Goal: Transaction & Acquisition: Purchase product/service

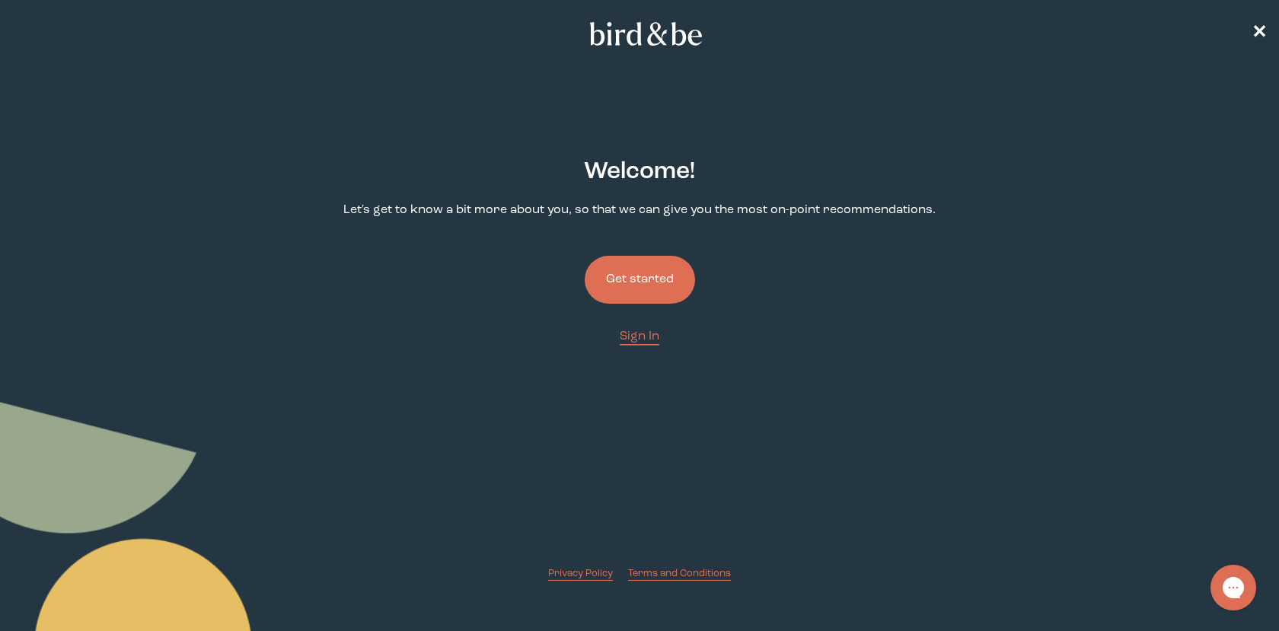
click at [640, 279] on button "Get started" at bounding box center [640, 280] width 110 height 48
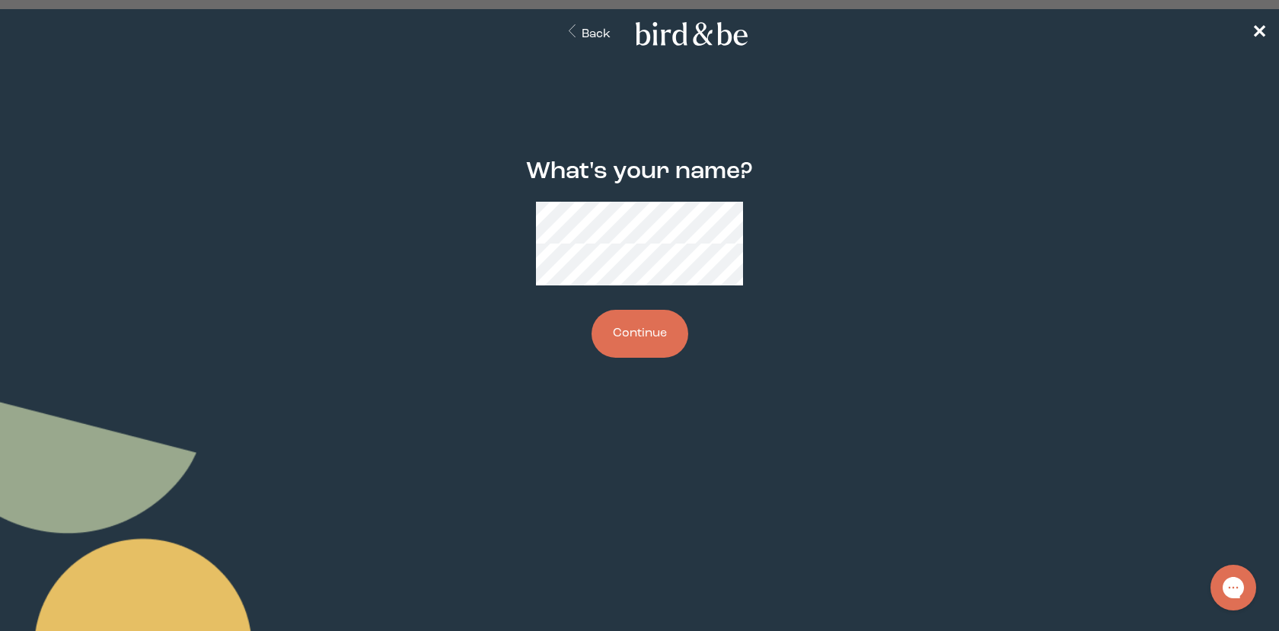
click at [623, 313] on button "Continue" at bounding box center [639, 334] width 97 height 48
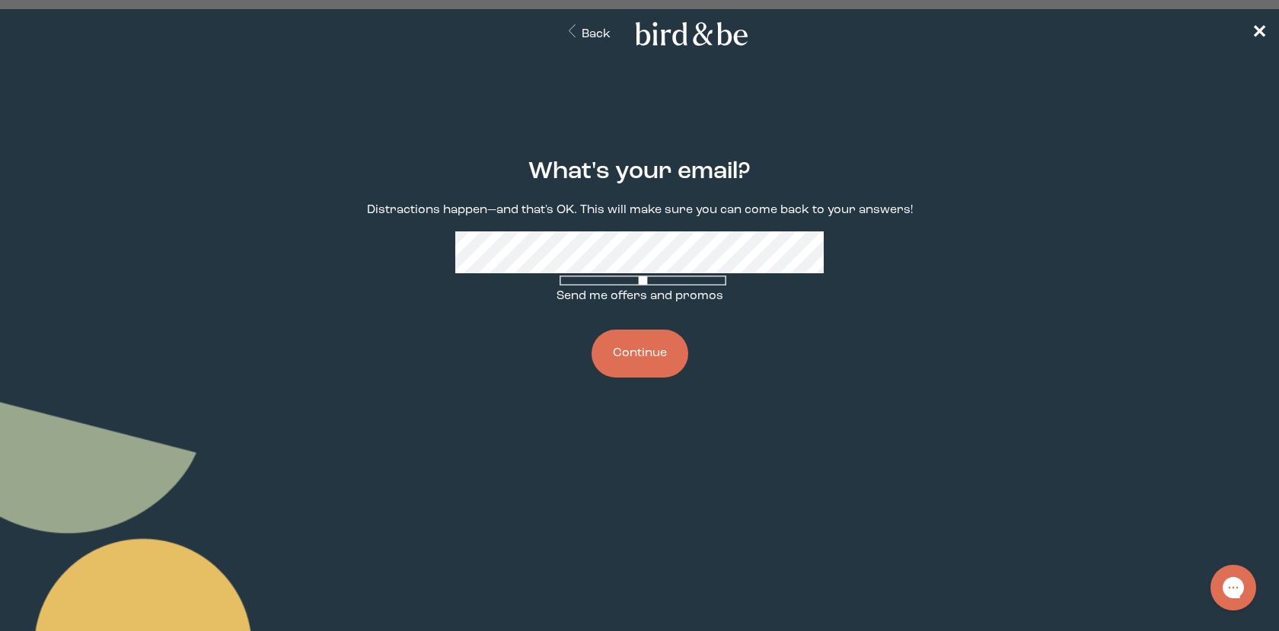
click at [630, 355] on button "Continue" at bounding box center [639, 354] width 97 height 48
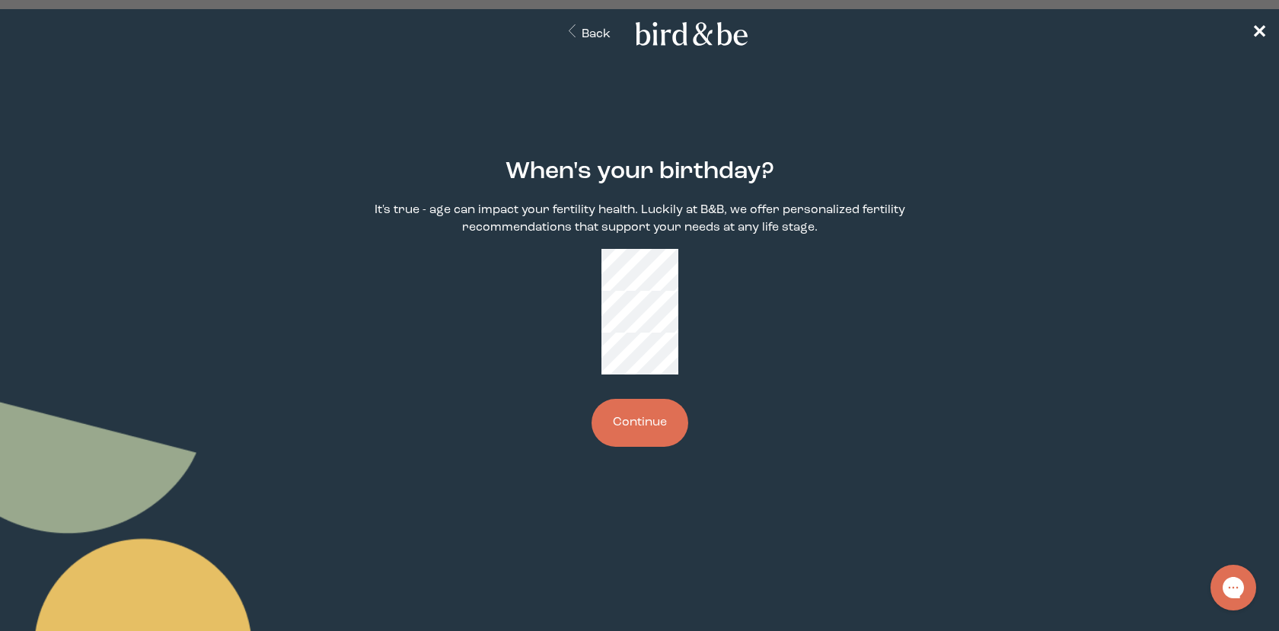
click at [648, 399] on button "Continue" at bounding box center [639, 423] width 97 height 48
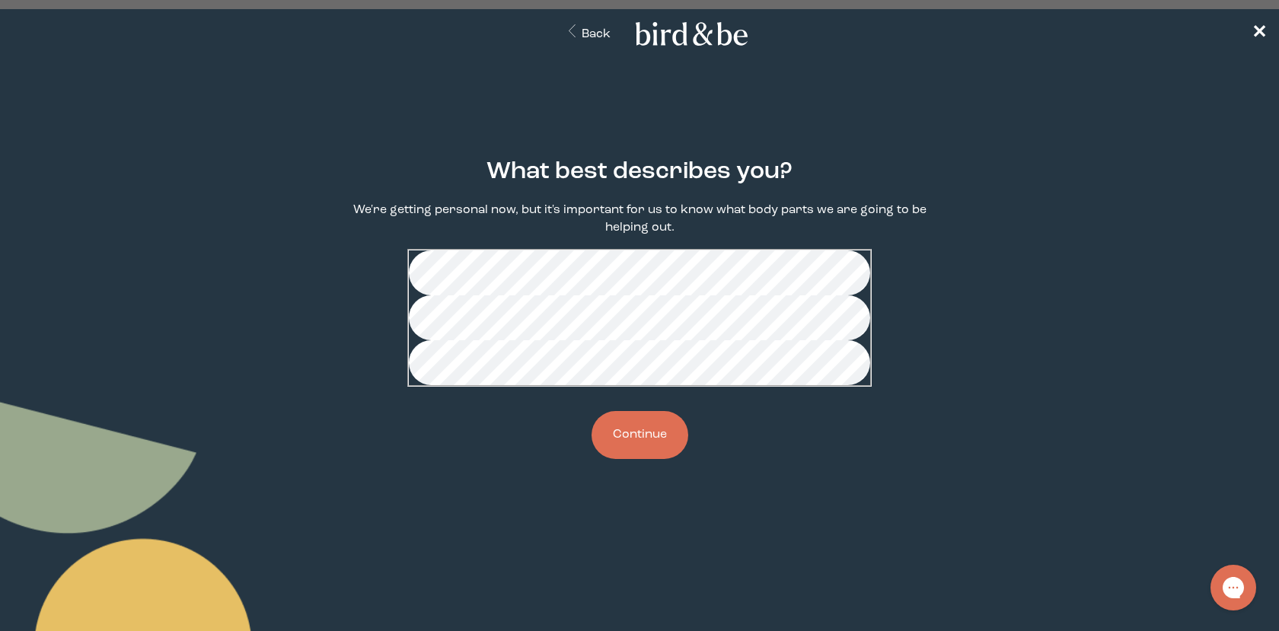
click at [670, 459] on button "Continue" at bounding box center [639, 435] width 97 height 48
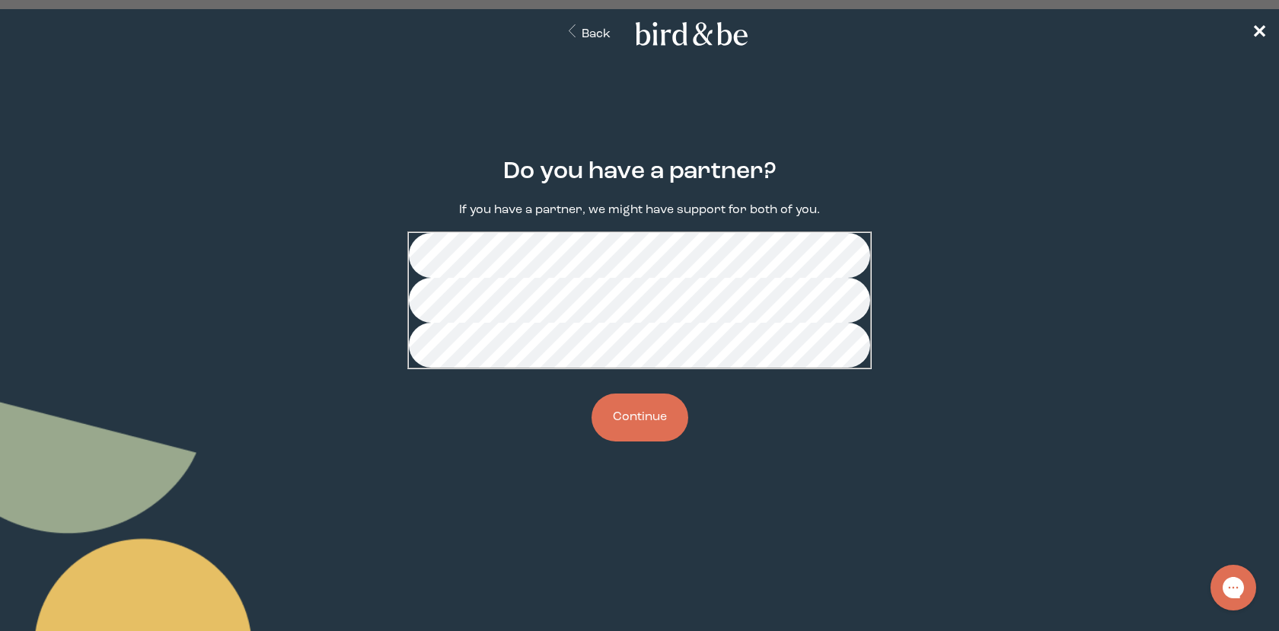
click at [658, 441] on button "Continue" at bounding box center [639, 418] width 97 height 48
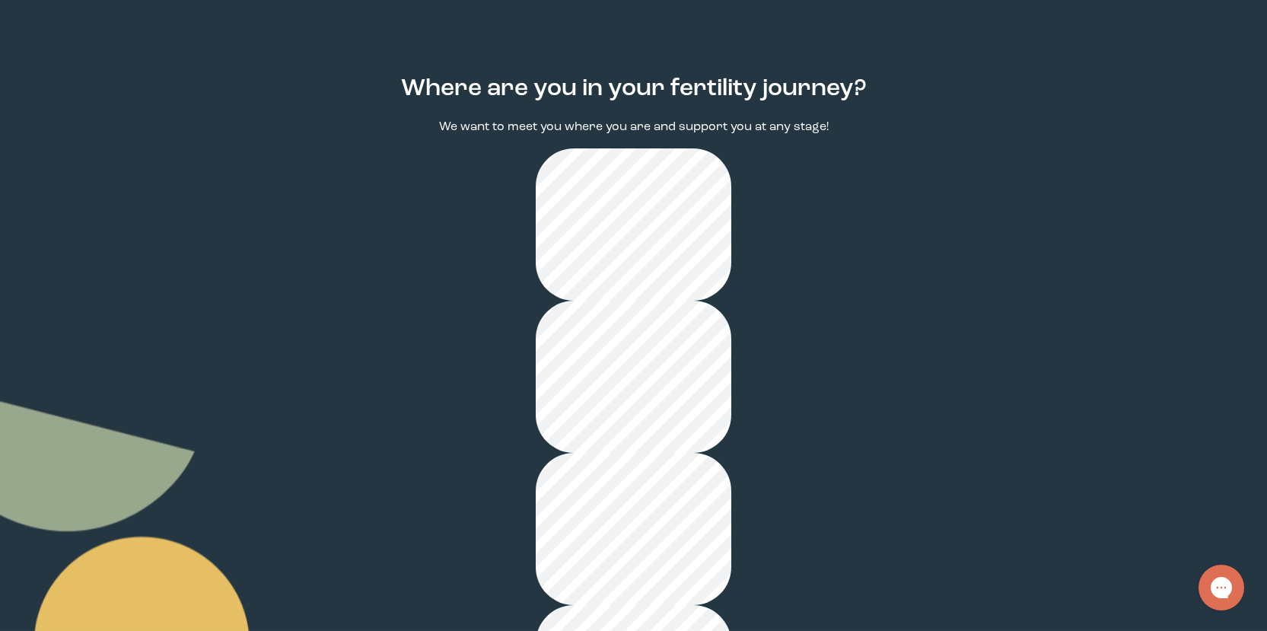
scroll to position [84, 0]
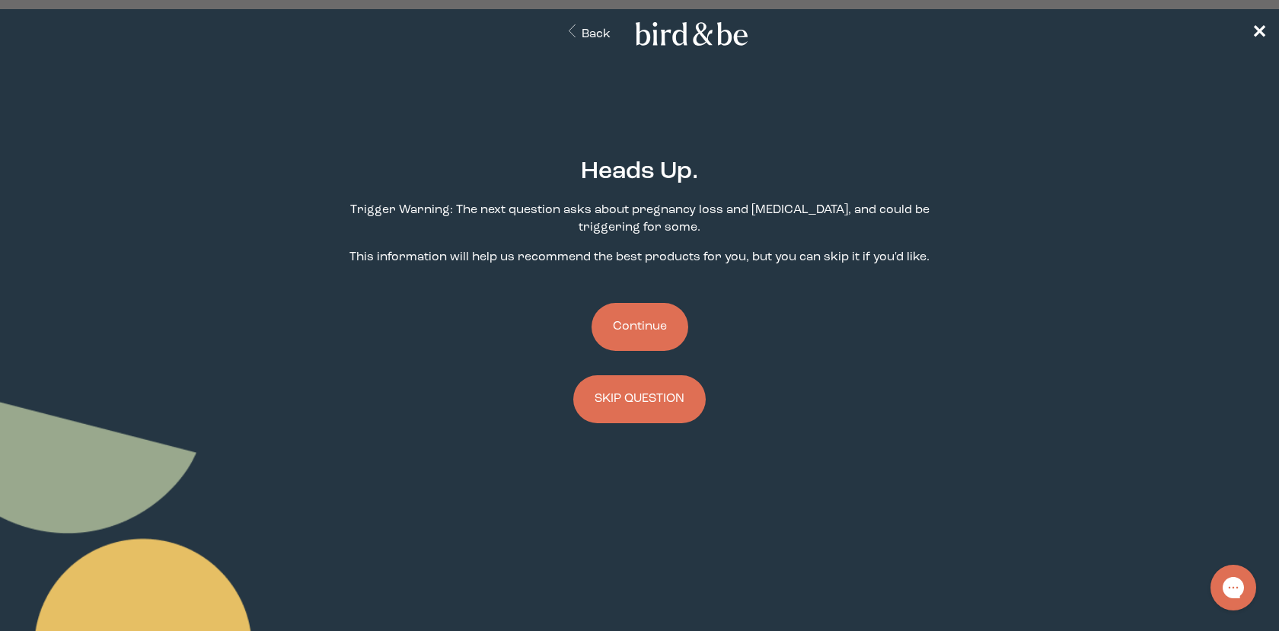
click at [652, 327] on button "Continue" at bounding box center [639, 327] width 97 height 48
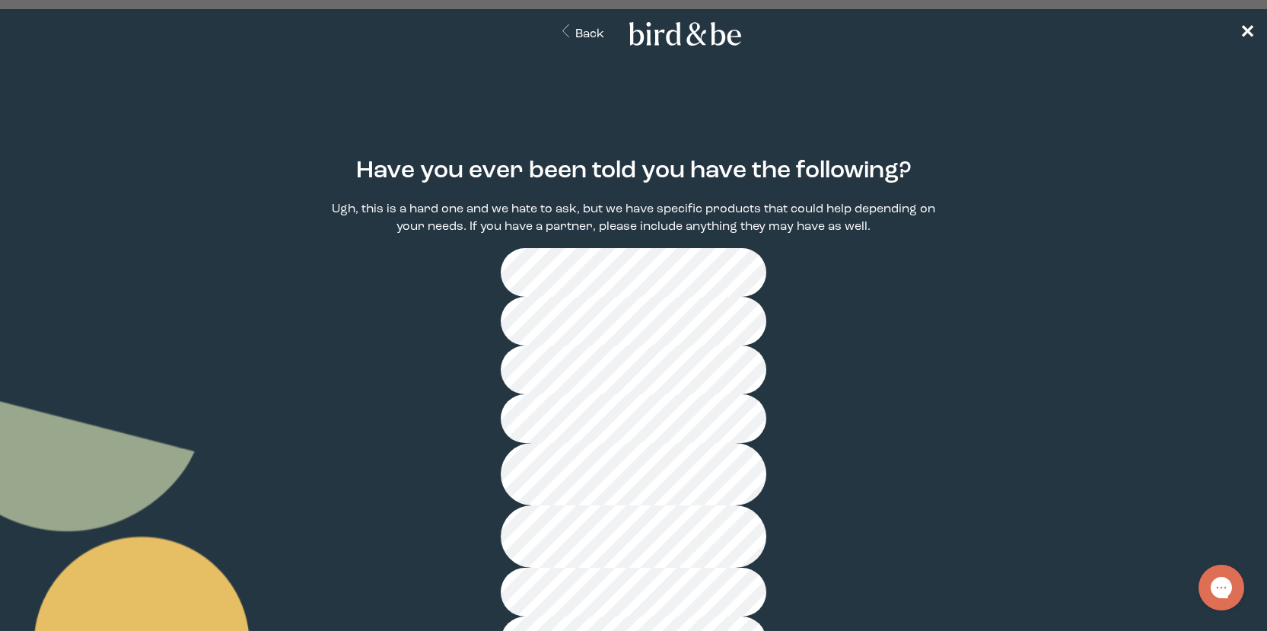
scroll to position [56, 0]
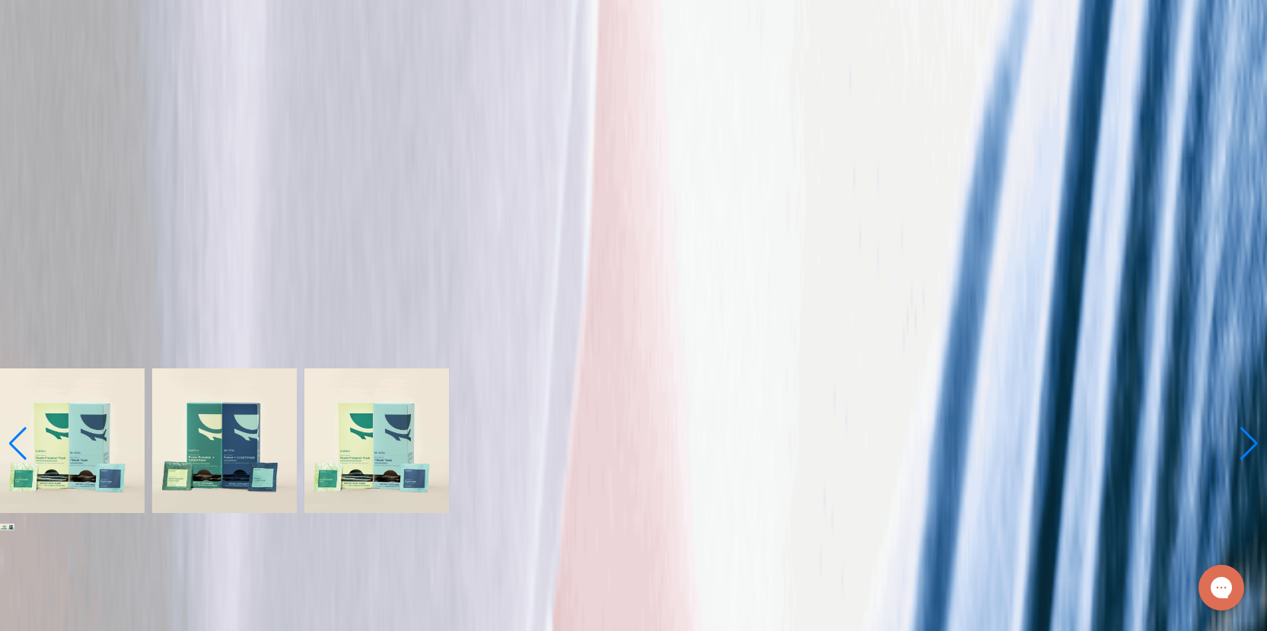
scroll to position [228, 0]
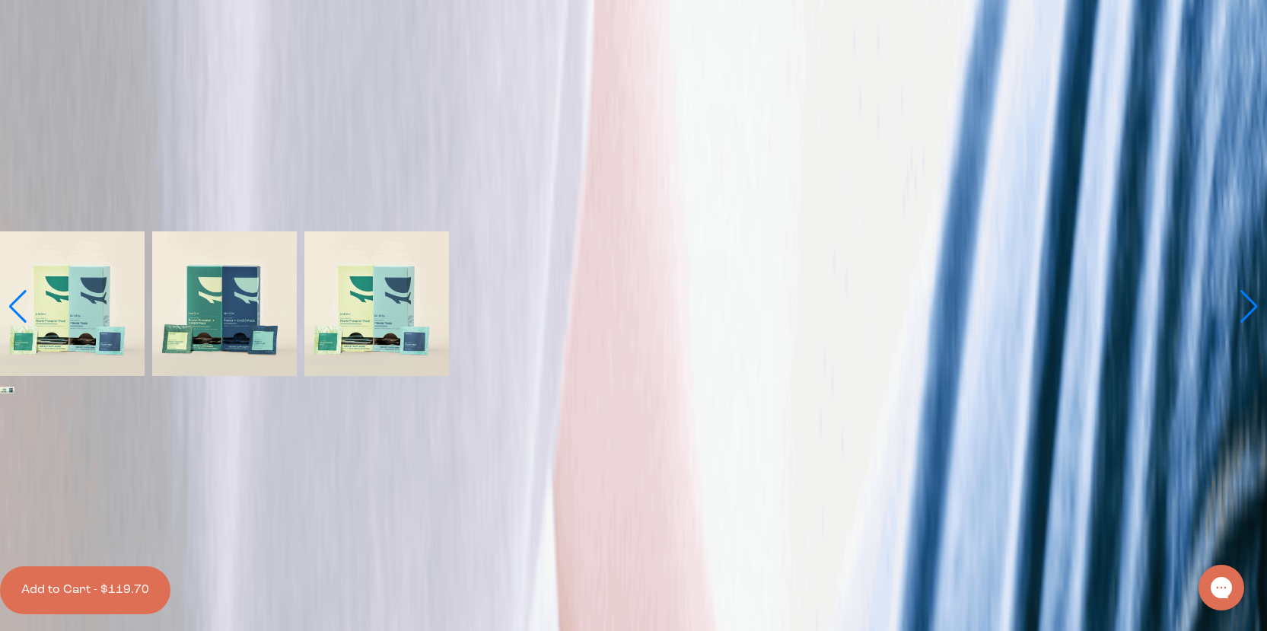
click at [626, 485] on label "With [MEDICAL_DATA] Boosts" at bounding box center [633, 494] width 1261 height 18
click at [17, 469] on input "With [MEDICAL_DATA] Boosts" at bounding box center [12, 474] width 10 height 10
click at [445, 461] on label "No [MEDICAL_DATA] Boosts" at bounding box center [633, 458] width 1261 height 18
click at [17, 443] on input "No [MEDICAL_DATA] Boosts" at bounding box center [12, 438] width 10 height 10
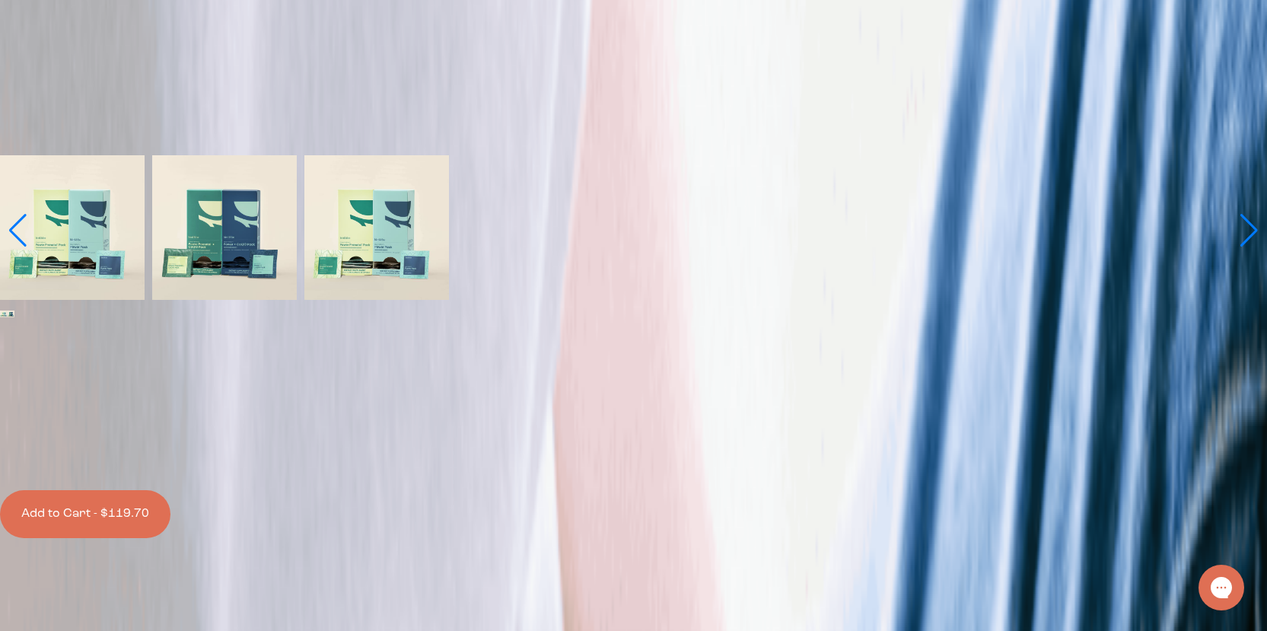
scroll to position [152, 0]
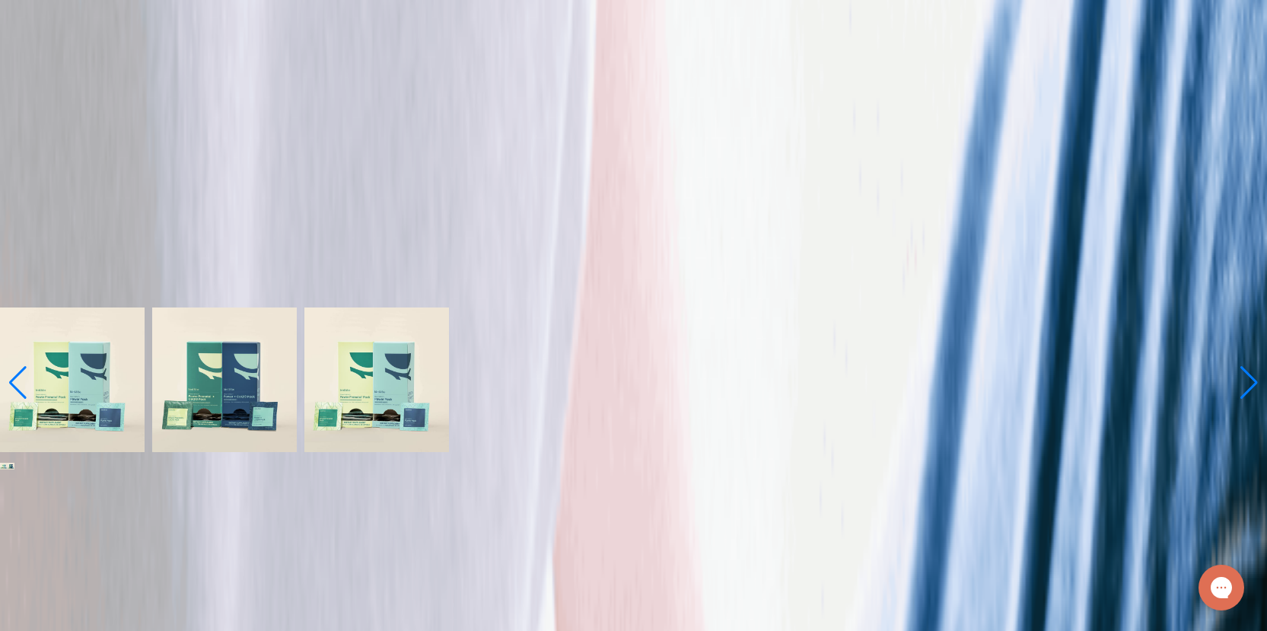
click at [145, 308] on img at bounding box center [72, 380] width 145 height 145
click at [15, 463] on img at bounding box center [12, 467] width 8 height 8
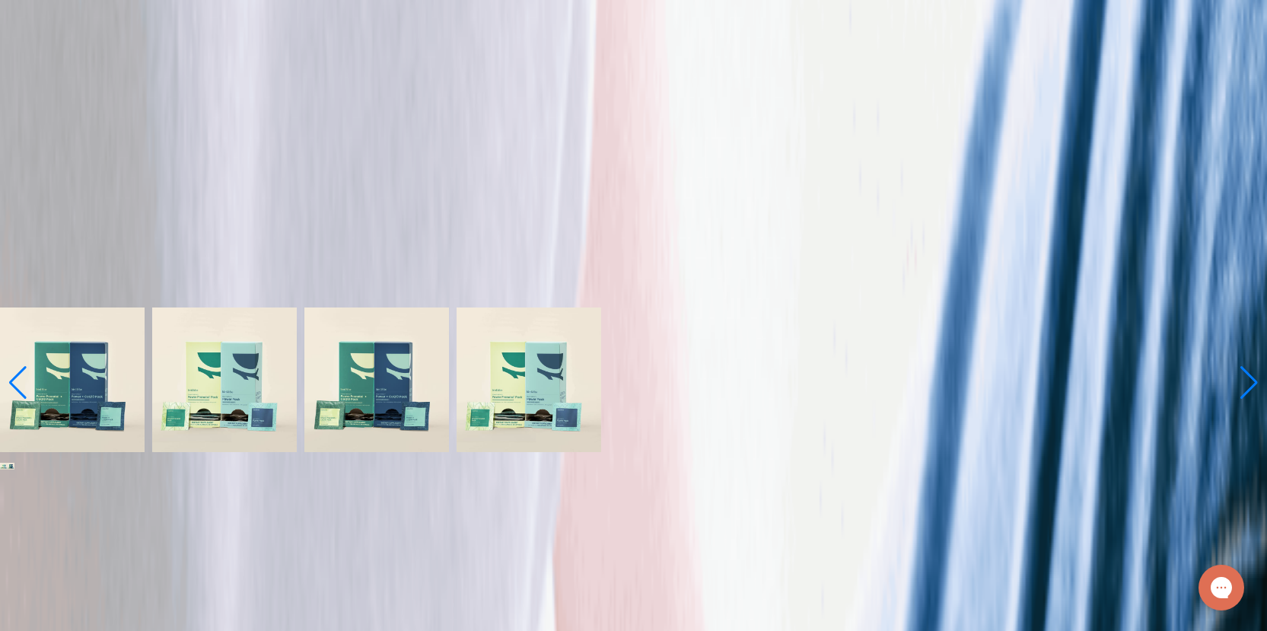
click at [145, 308] on img at bounding box center [72, 380] width 145 height 145
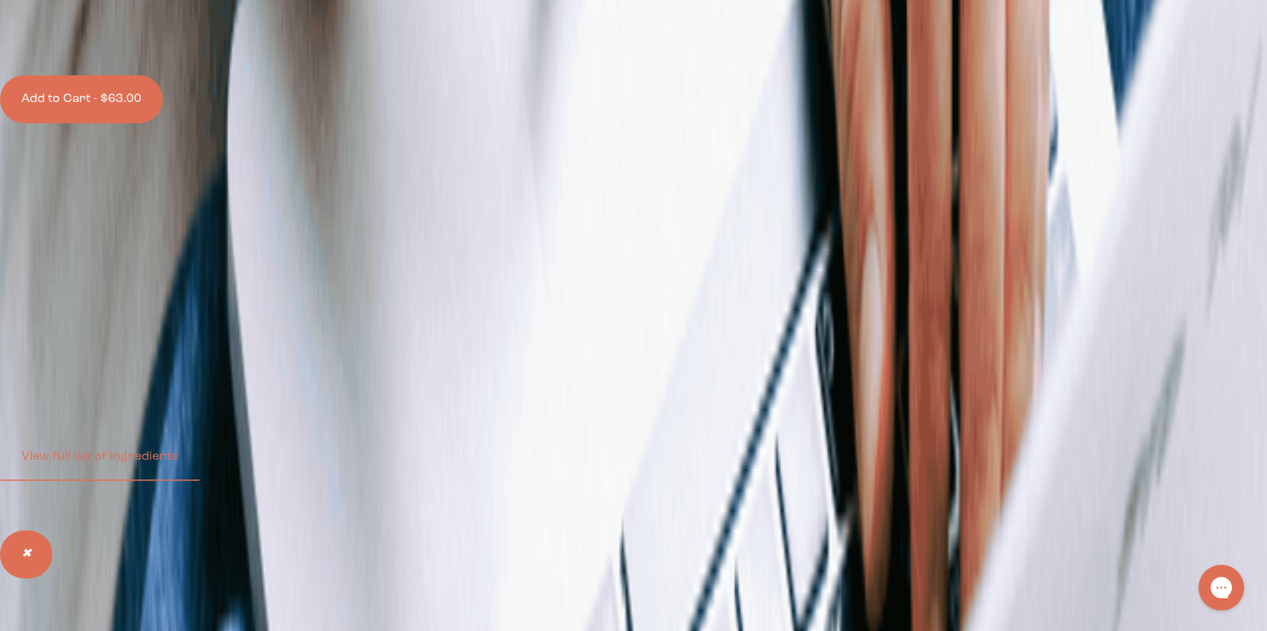
scroll to position [3578, 0]
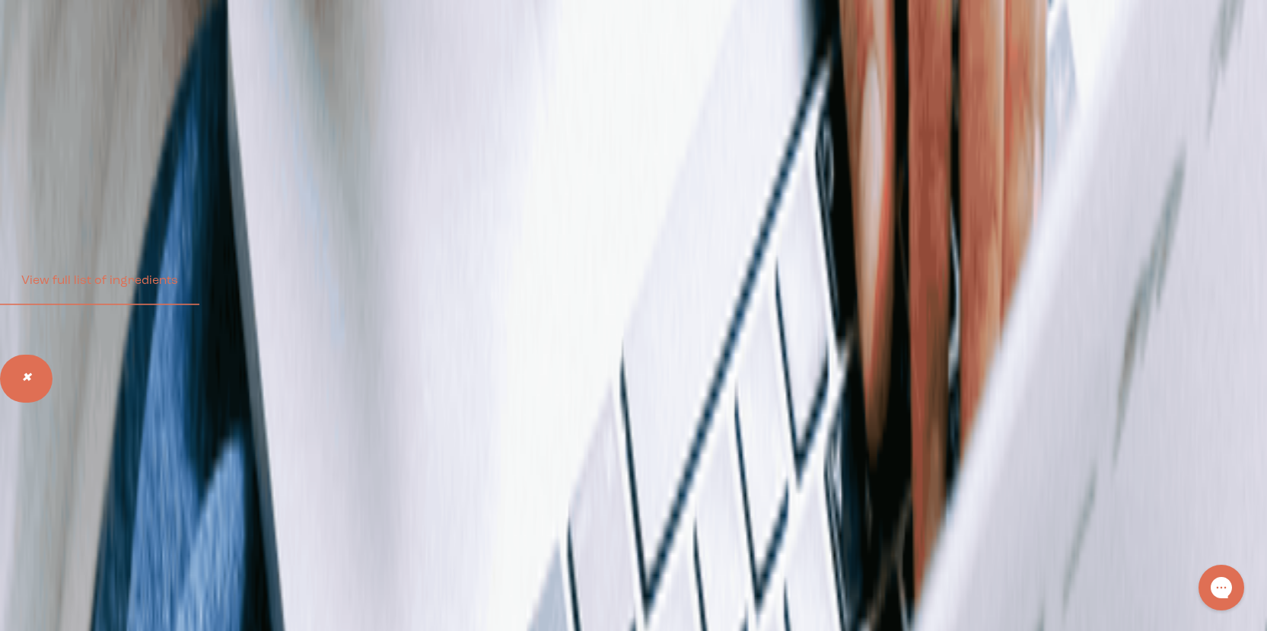
scroll to position [3806, 0]
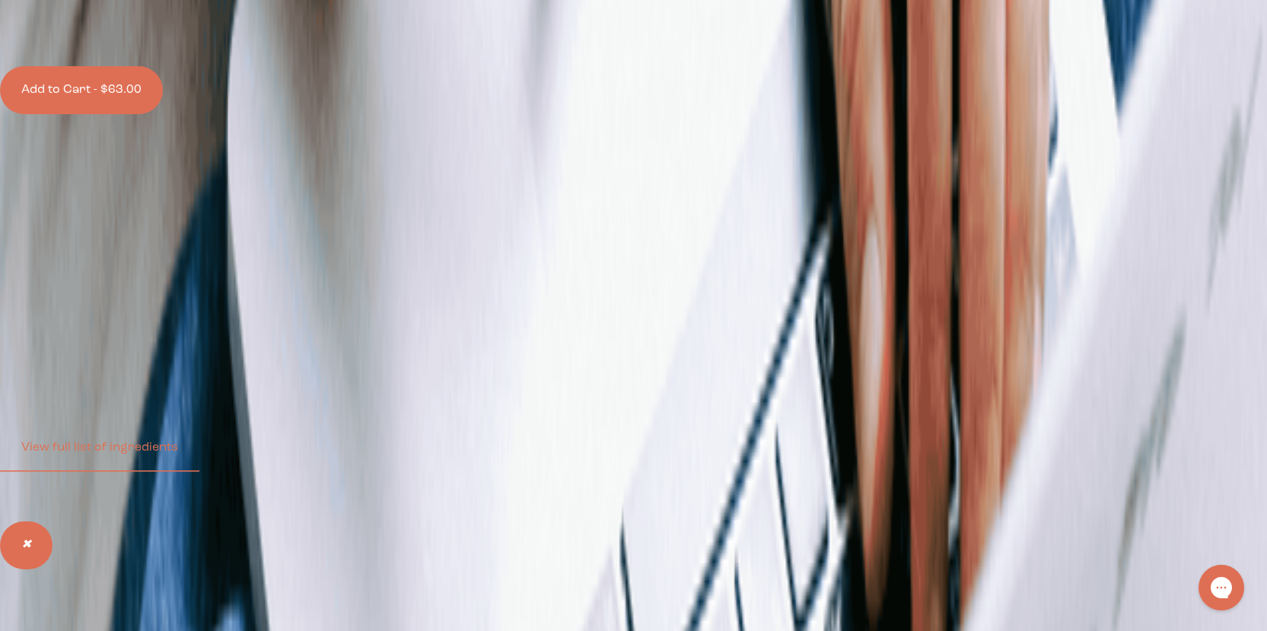
scroll to position [3578, 0]
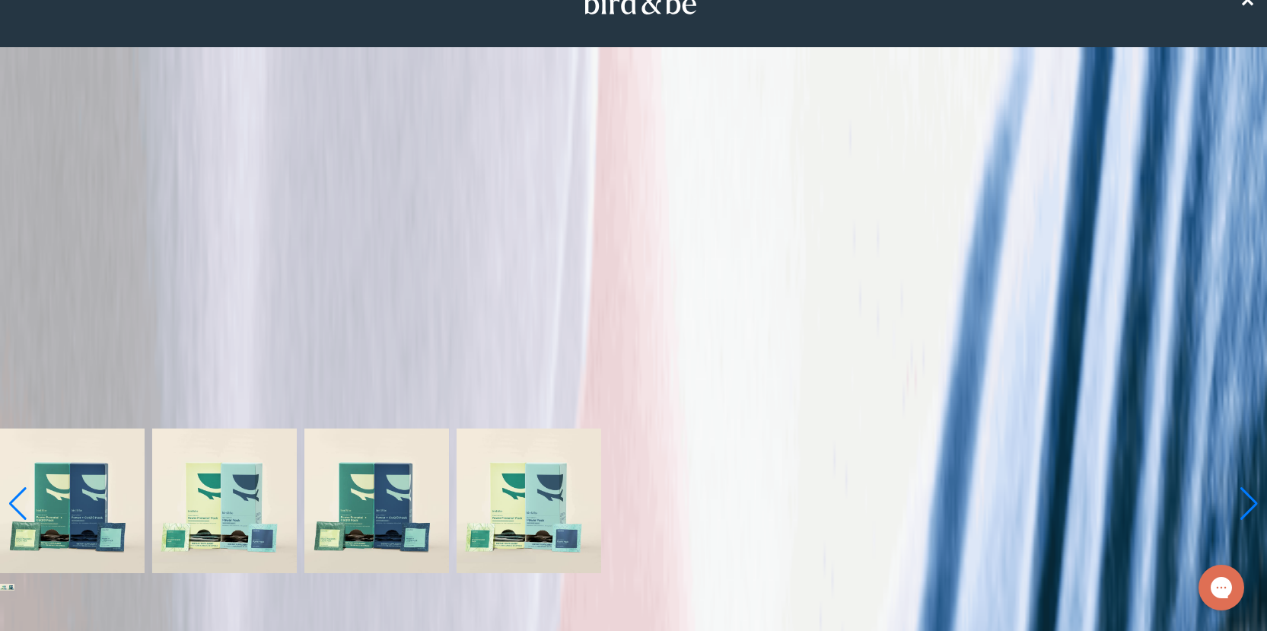
scroll to position [0, 0]
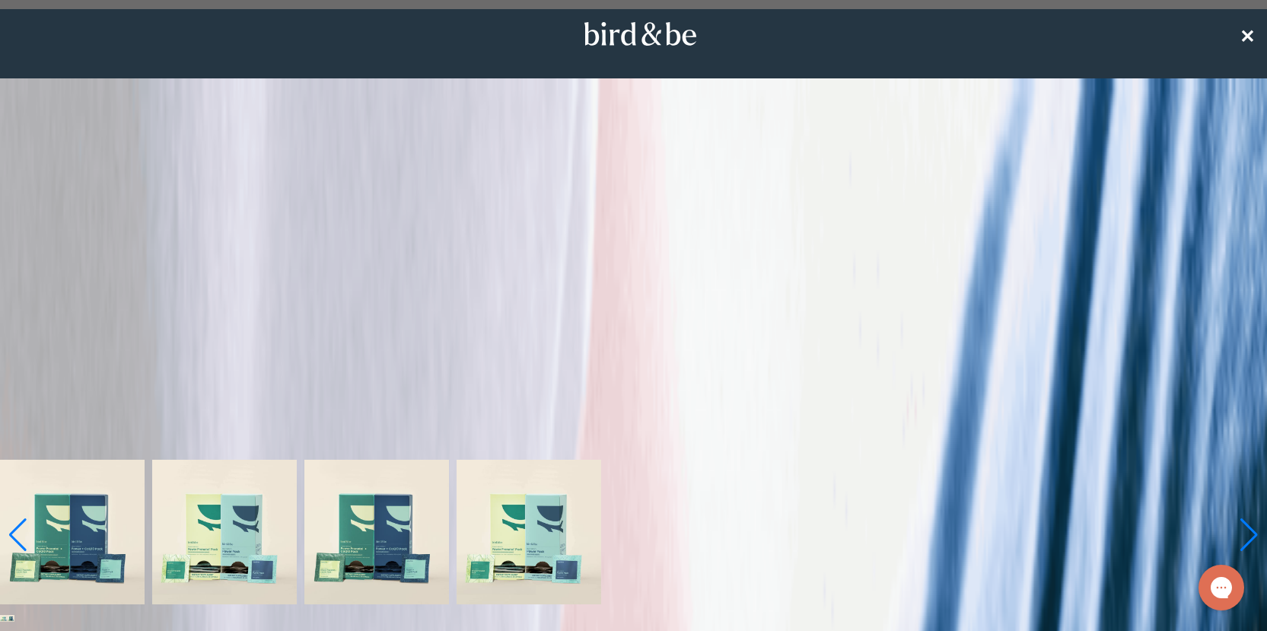
click at [1246, 42] on nav "✕" at bounding box center [633, 33] width 1267 height 49
click at [1248, 27] on span "✕" at bounding box center [1247, 34] width 15 height 18
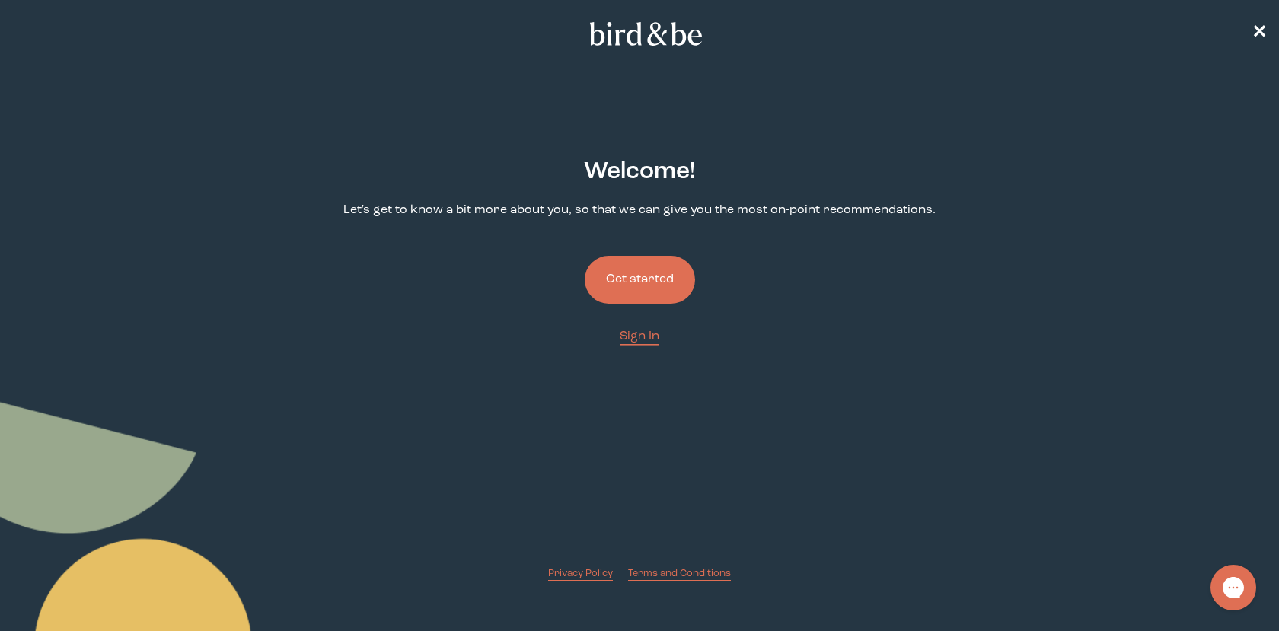
click at [636, 287] on button "Get started" at bounding box center [640, 280] width 110 height 48
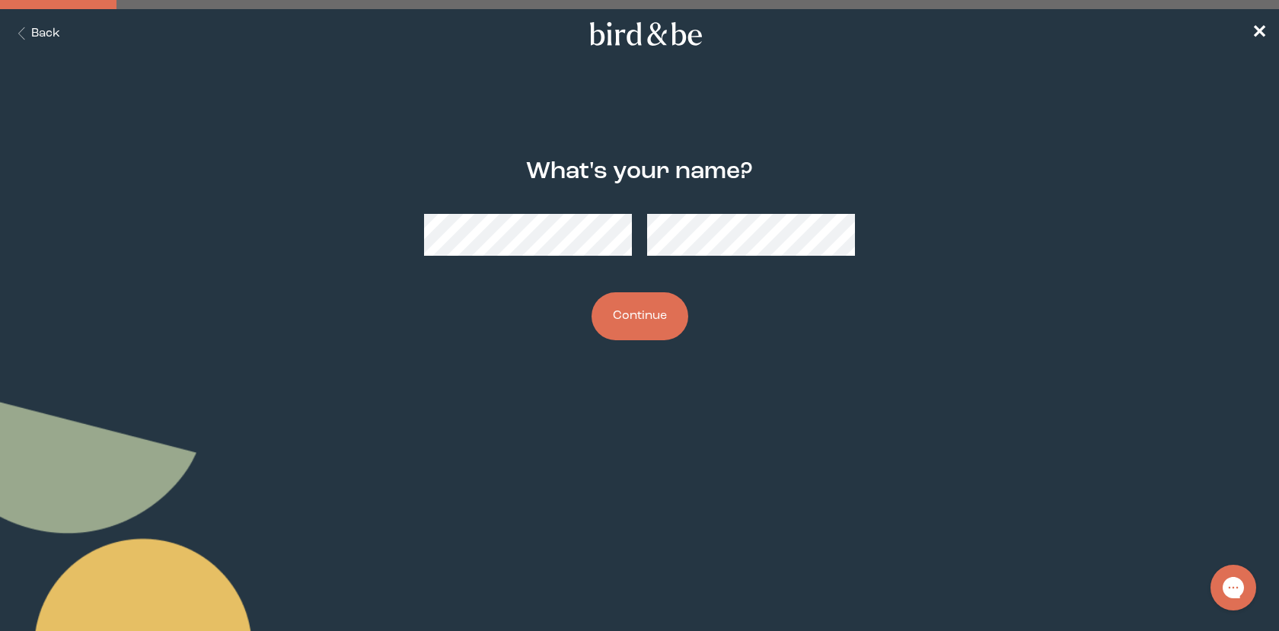
click at [650, 314] on button "Continue" at bounding box center [639, 316] width 97 height 48
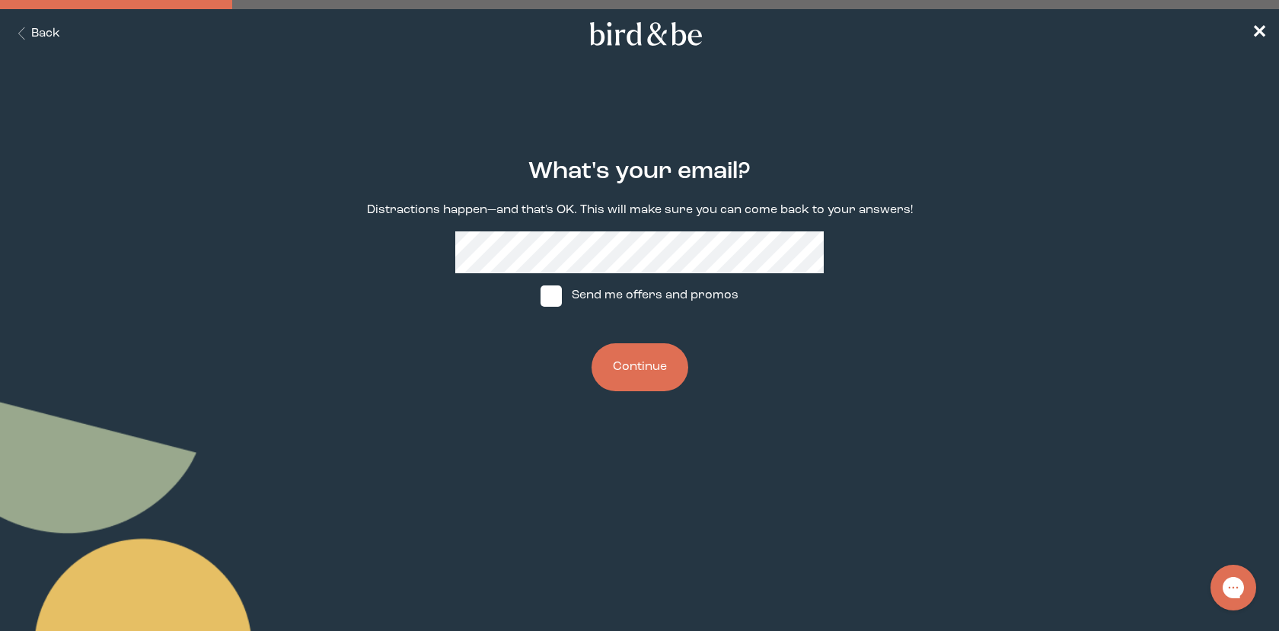
click at [651, 287] on label "Send me offers and promos" at bounding box center [639, 296] width 227 height 46
click at [540, 295] on input "Send me offers and promos" at bounding box center [540, 295] width 1 height 1
checkbox input "true"
click at [650, 365] on button "Continue" at bounding box center [639, 367] width 97 height 48
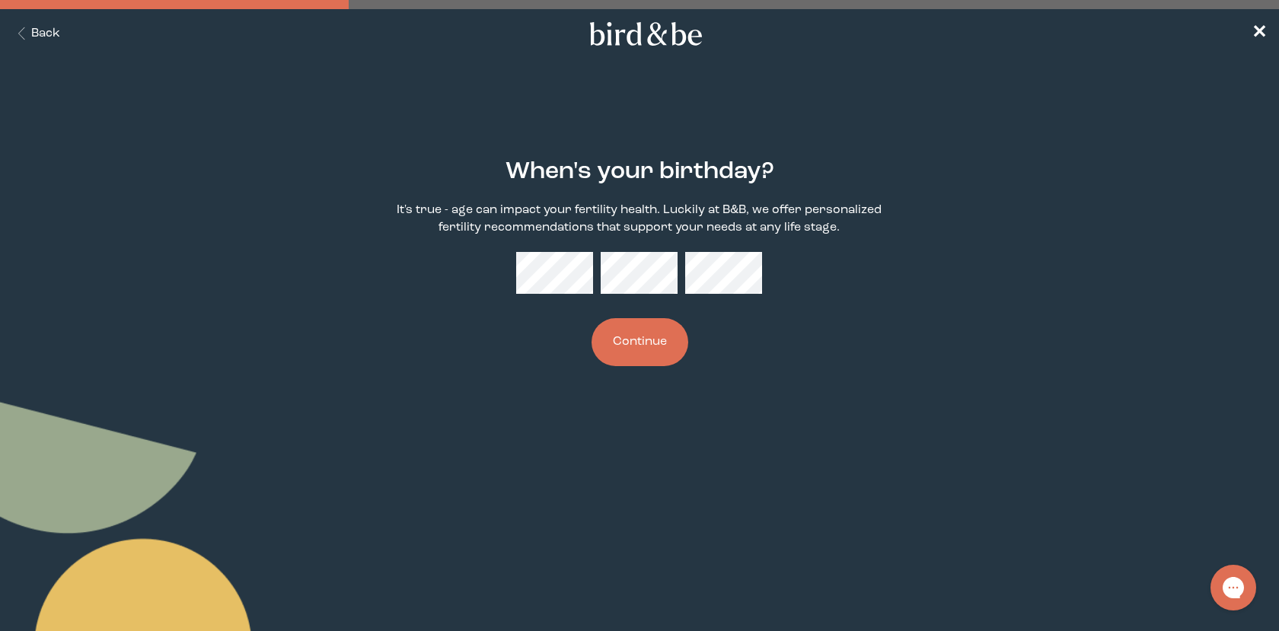
click at [620, 339] on button "Continue" at bounding box center [639, 342] width 97 height 48
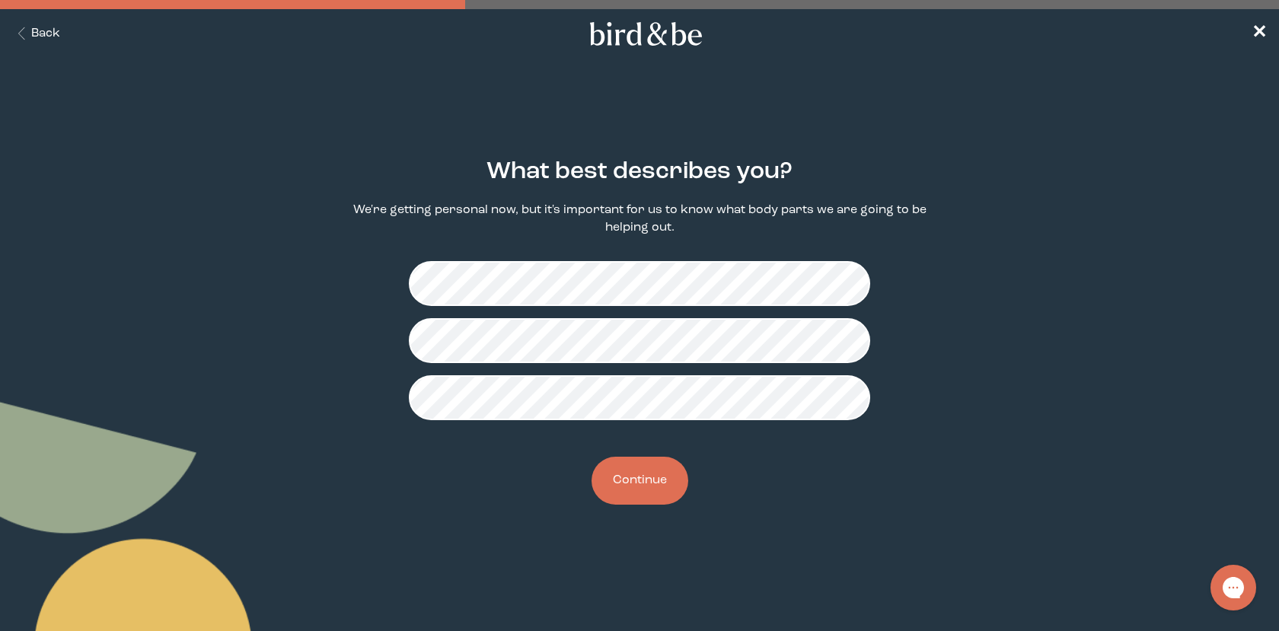
click at [642, 481] on button "Continue" at bounding box center [639, 481] width 97 height 48
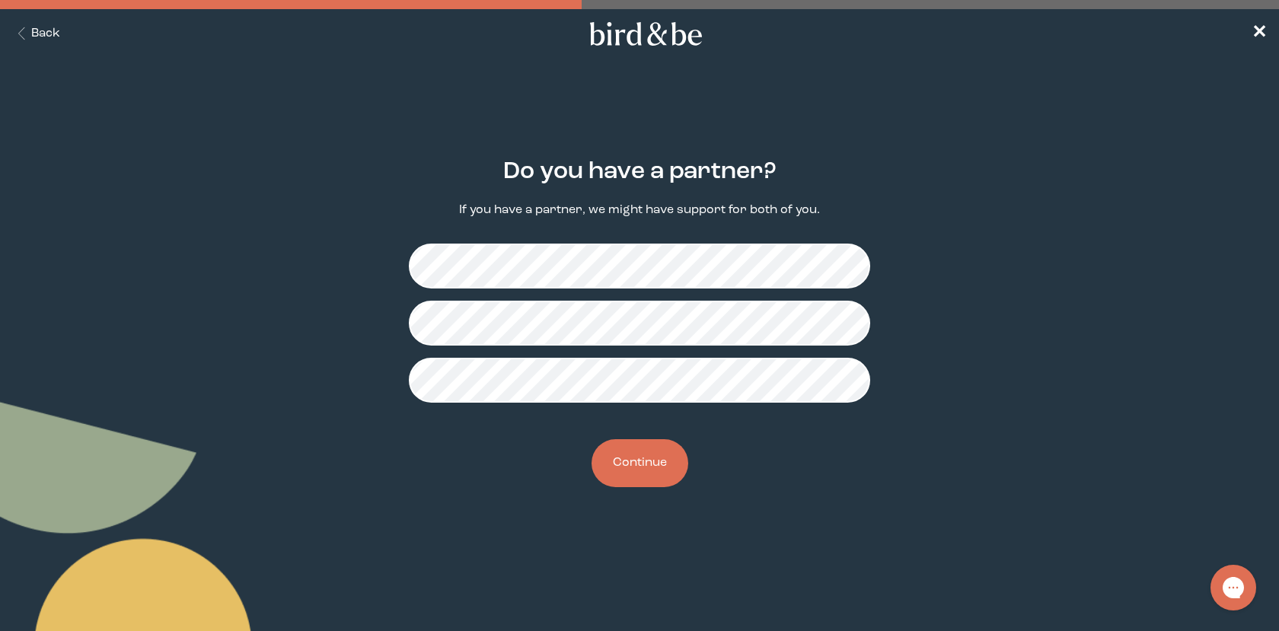
click at [642, 481] on button "Continue" at bounding box center [639, 463] width 97 height 48
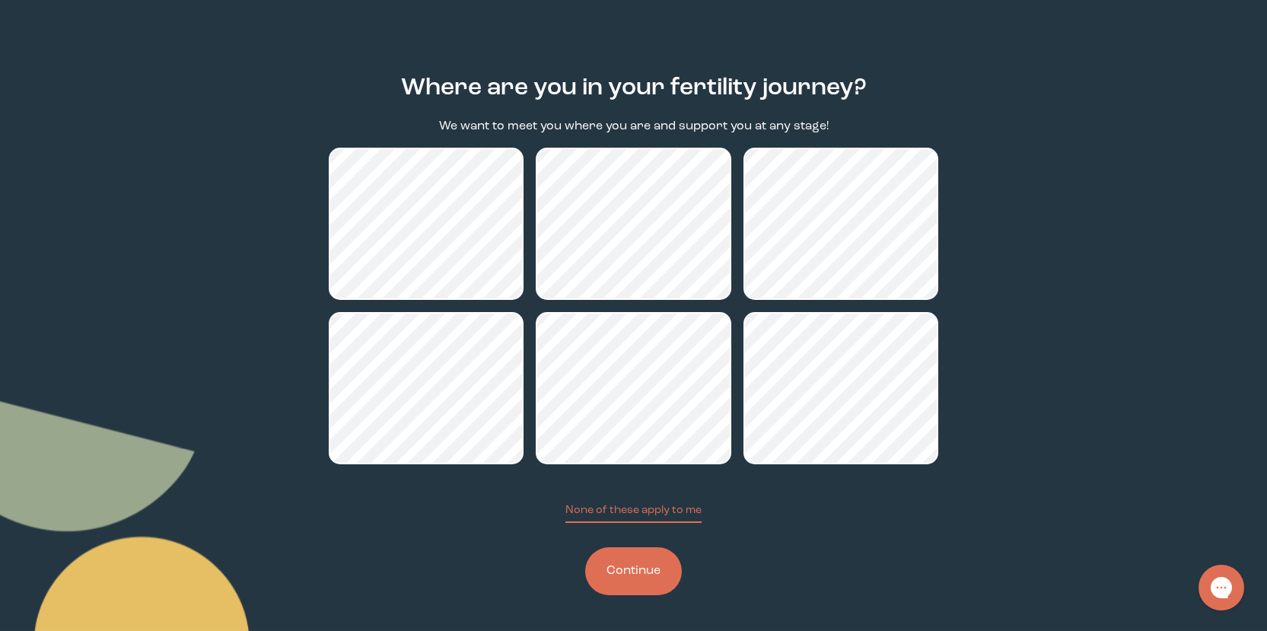
scroll to position [84, 0]
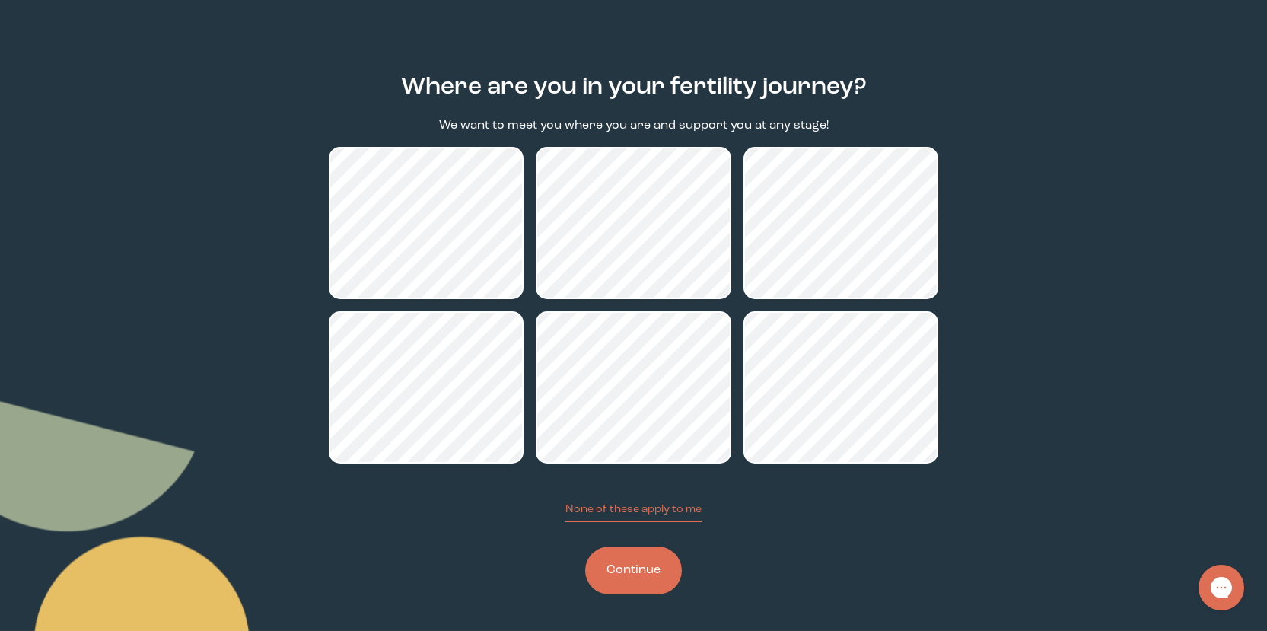
click at [665, 563] on button "Continue" at bounding box center [633, 571] width 97 height 48
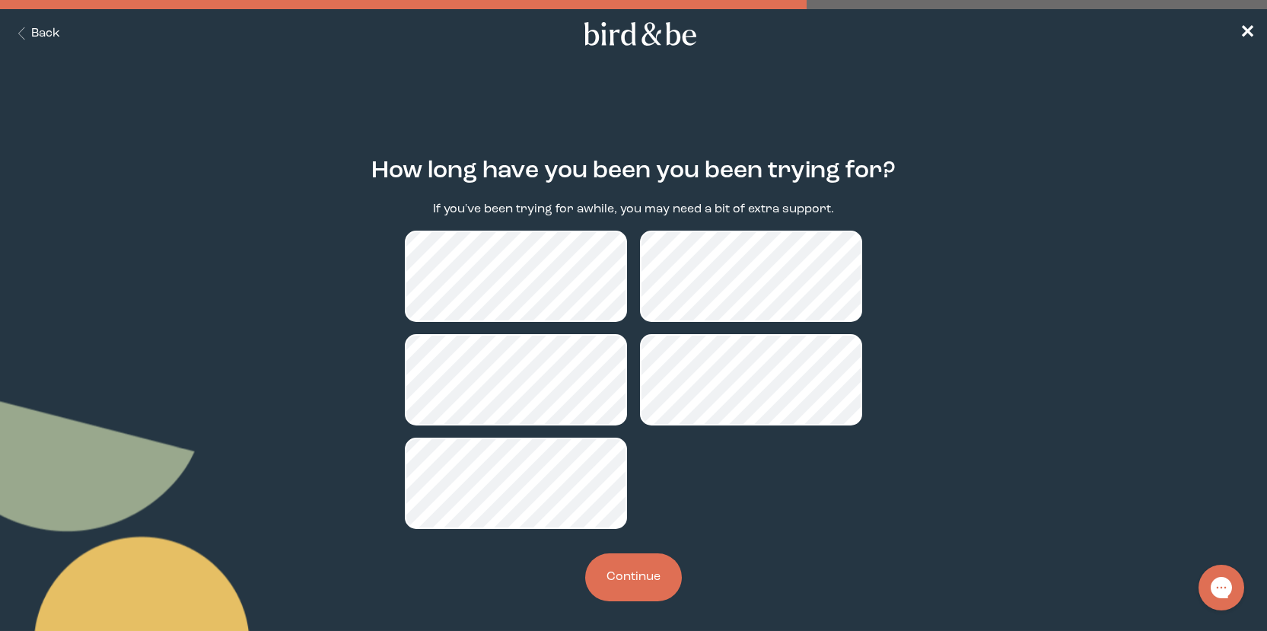
click at [624, 590] on button "Continue" at bounding box center [633, 577] width 97 height 48
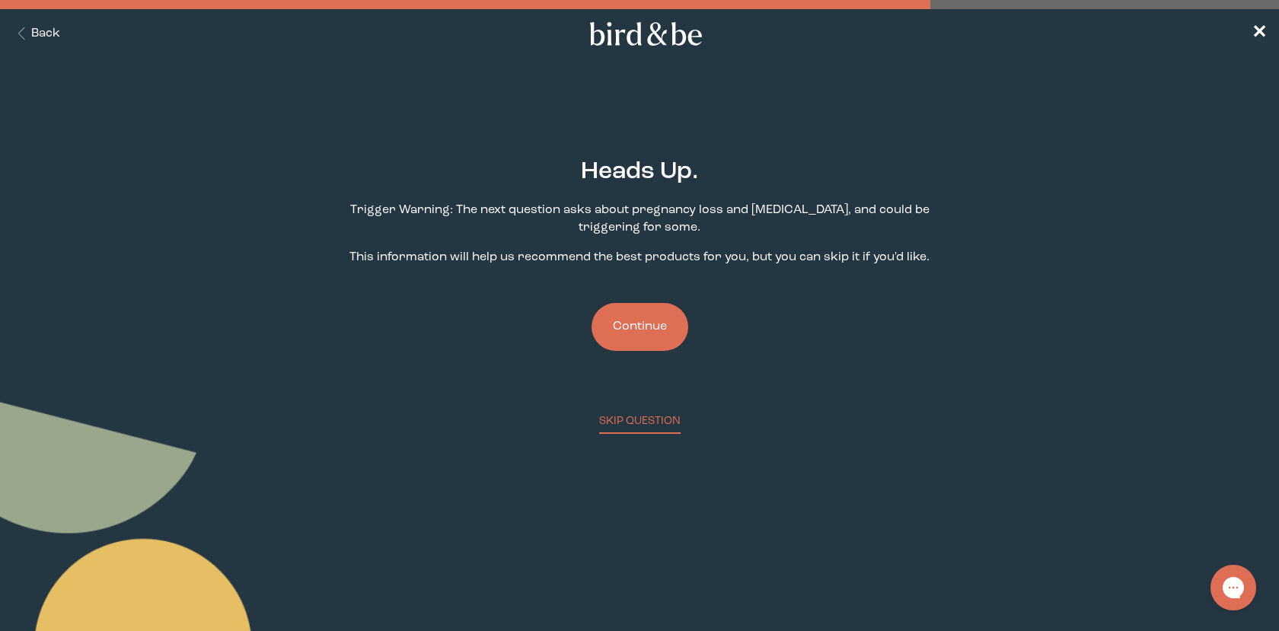
click at [651, 324] on button "Continue" at bounding box center [639, 327] width 97 height 48
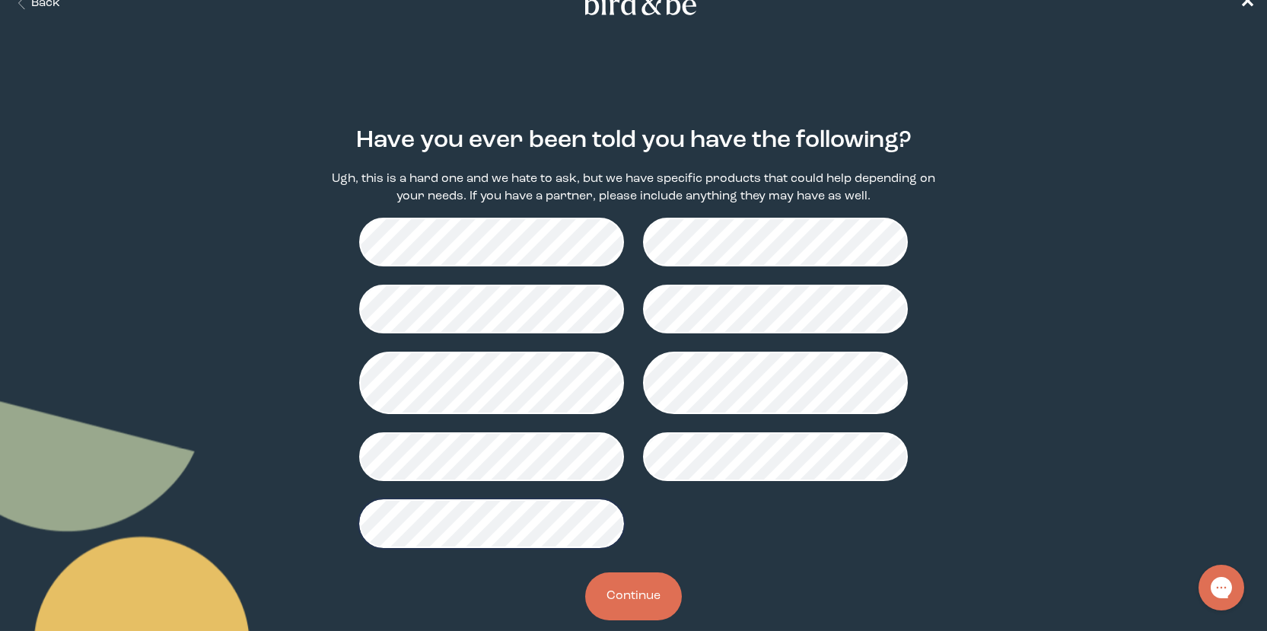
scroll to position [56, 0]
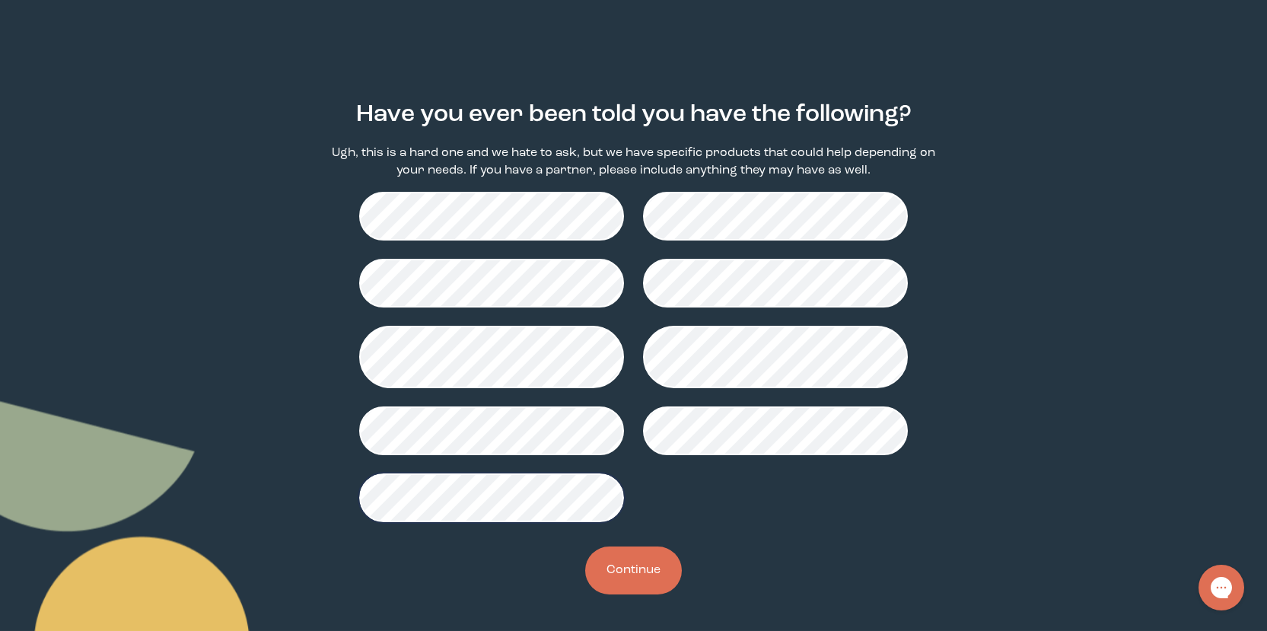
click at [656, 575] on button "Continue" at bounding box center [633, 571] width 97 height 48
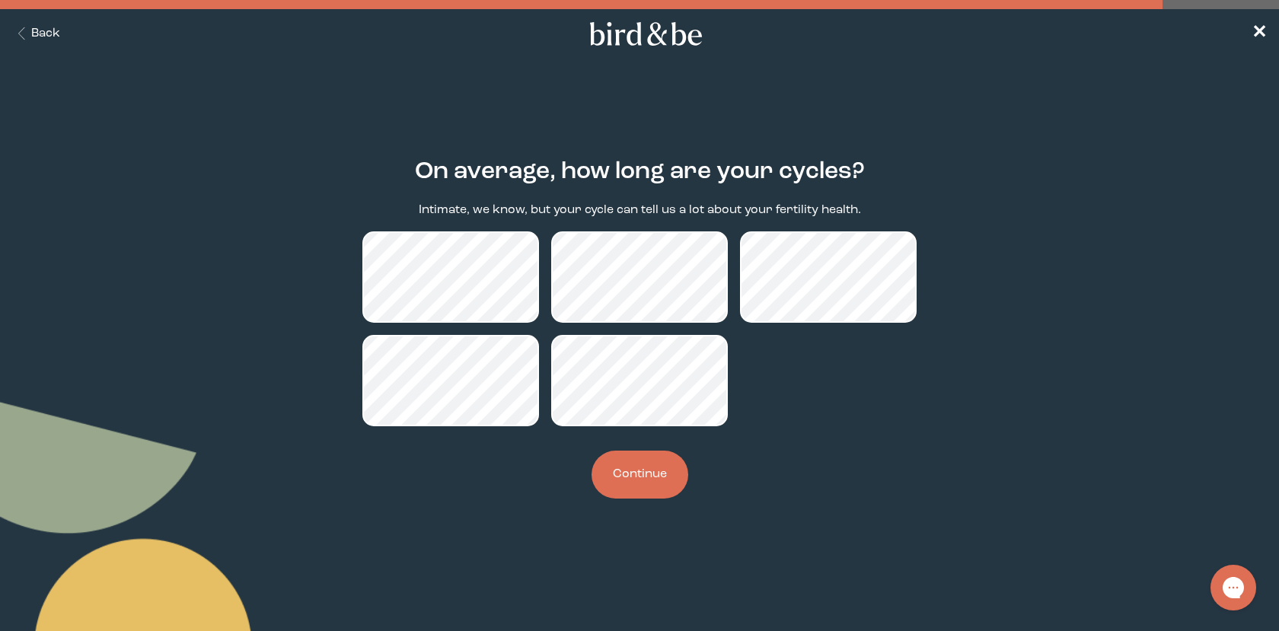
click at [647, 479] on button "Continue" at bounding box center [639, 475] width 97 height 48
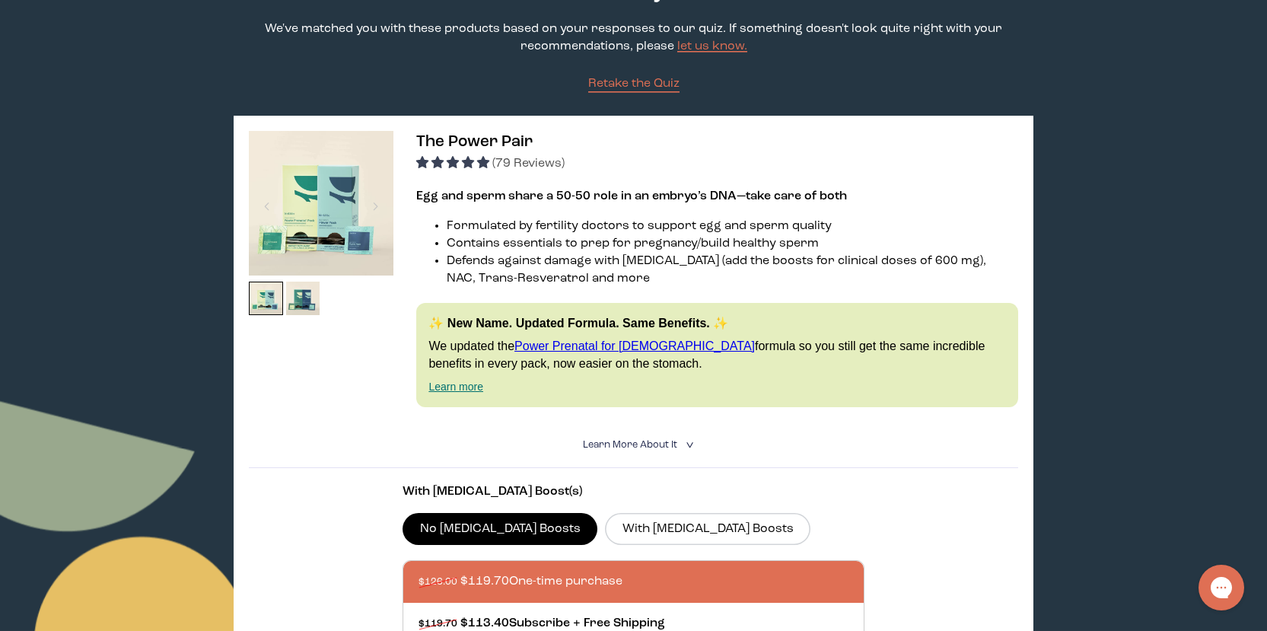
scroll to position [304, 0]
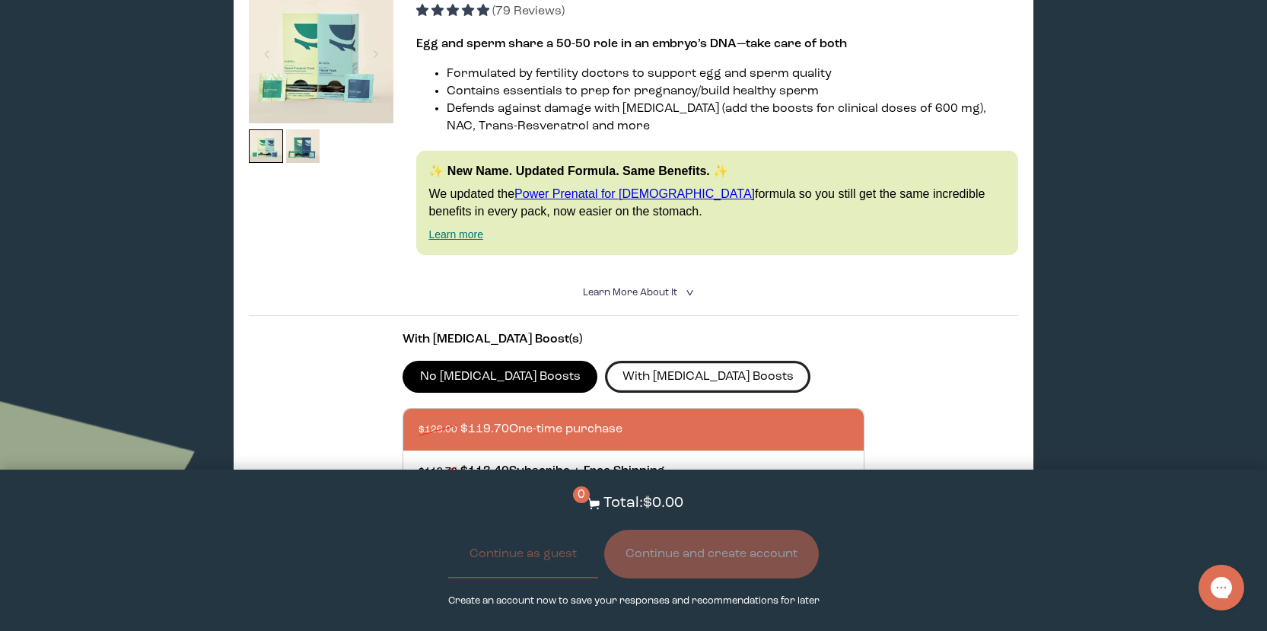
click at [668, 378] on label "With [MEDICAL_DATA] Boosts" at bounding box center [708, 377] width 206 height 32
click at [0, 0] on input "With [MEDICAL_DATA] Boosts" at bounding box center [0, 0] width 0 height 0
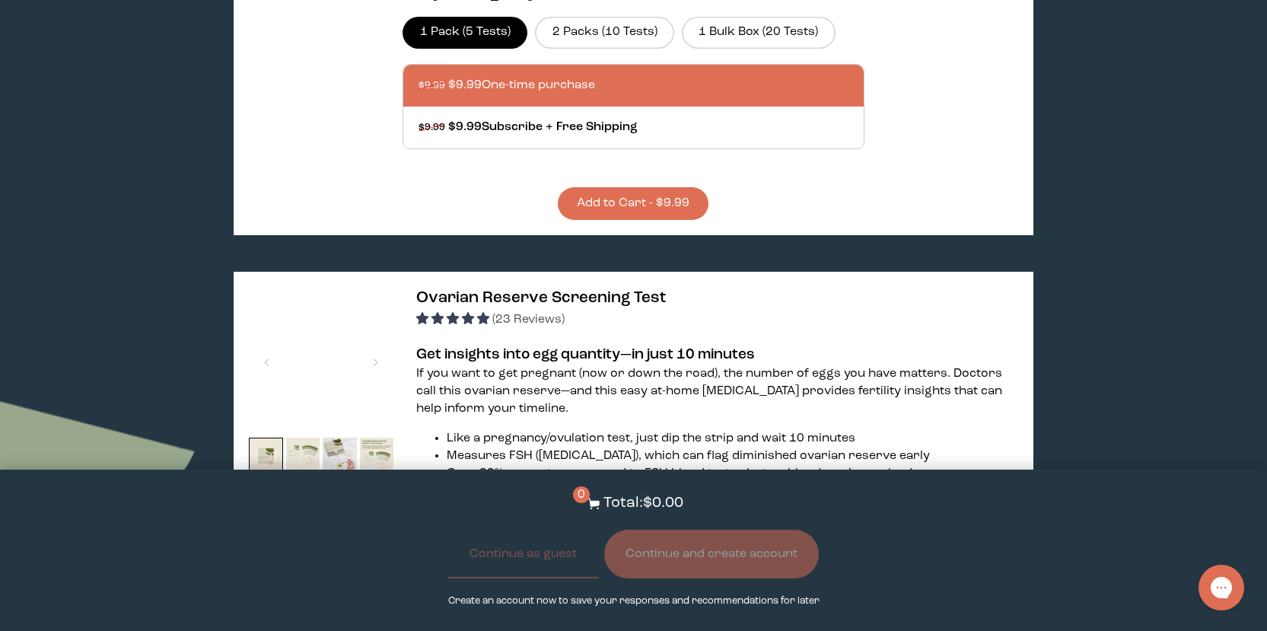
scroll to position [1979, 0]
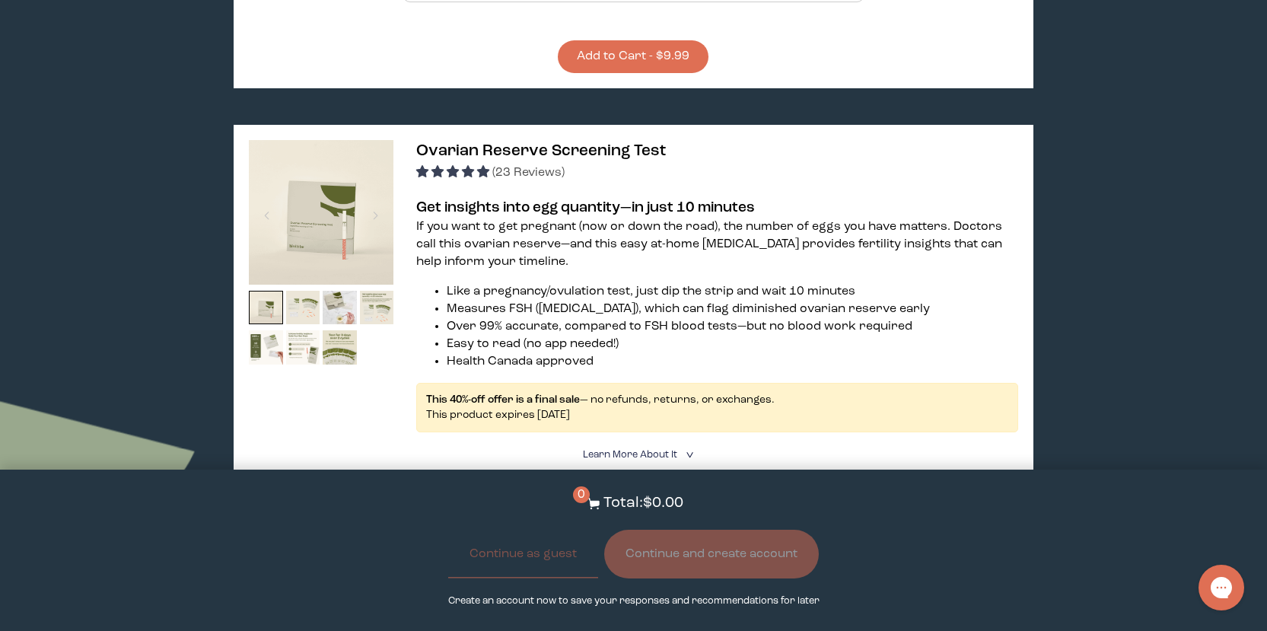
click at [333, 204] on img at bounding box center [321, 212] width 145 height 145
click at [665, 452] on span "Learn More About it" at bounding box center [630, 455] width 94 height 10
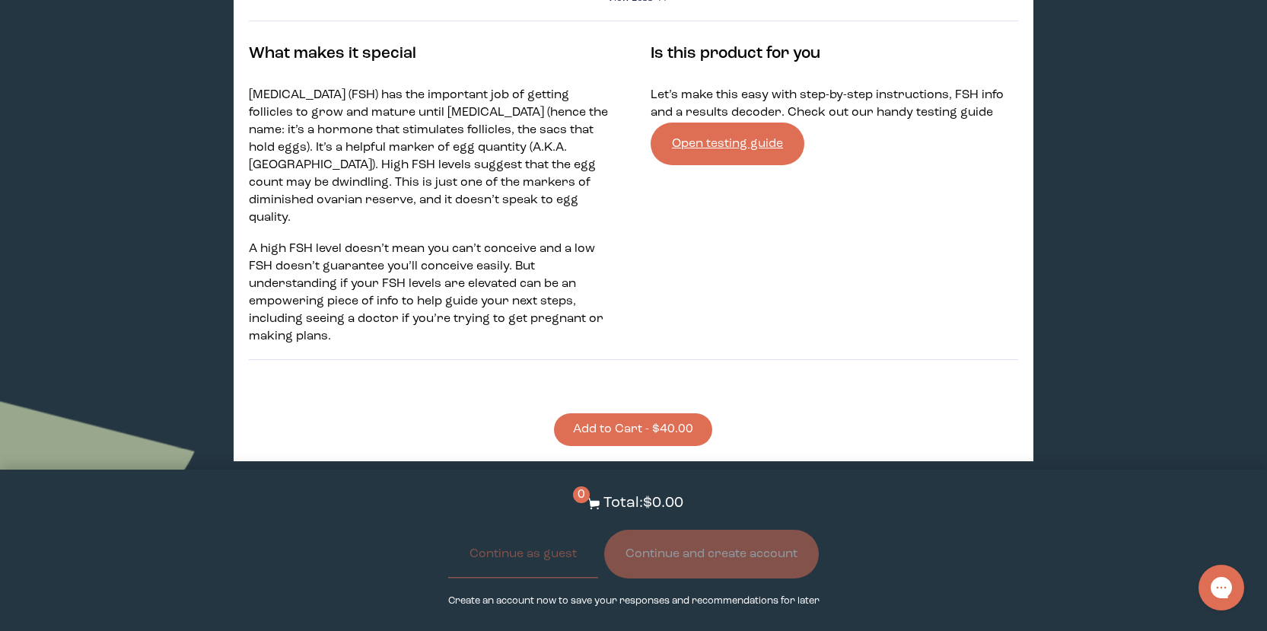
scroll to position [2055, 0]
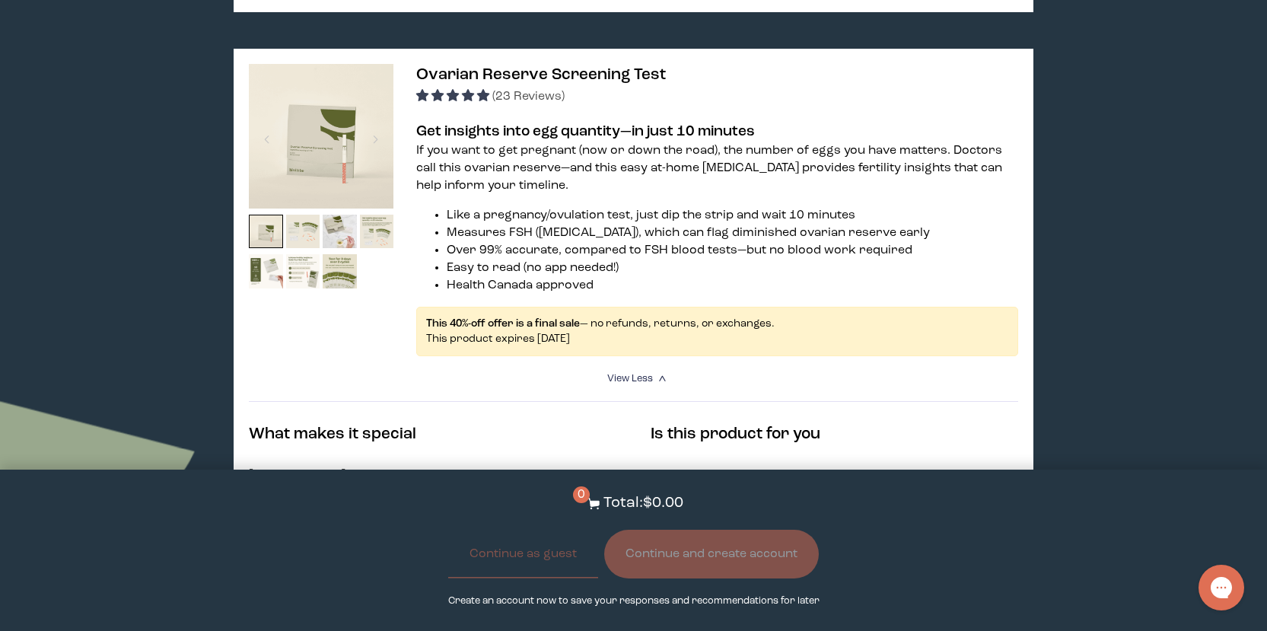
drag, startPoint x: 301, startPoint y: 164, endPoint x: 290, endPoint y: 122, distance: 43.9
click at [290, 122] on img at bounding box center [321, 136] width 145 height 145
click at [298, 219] on img at bounding box center [303, 232] width 34 height 34
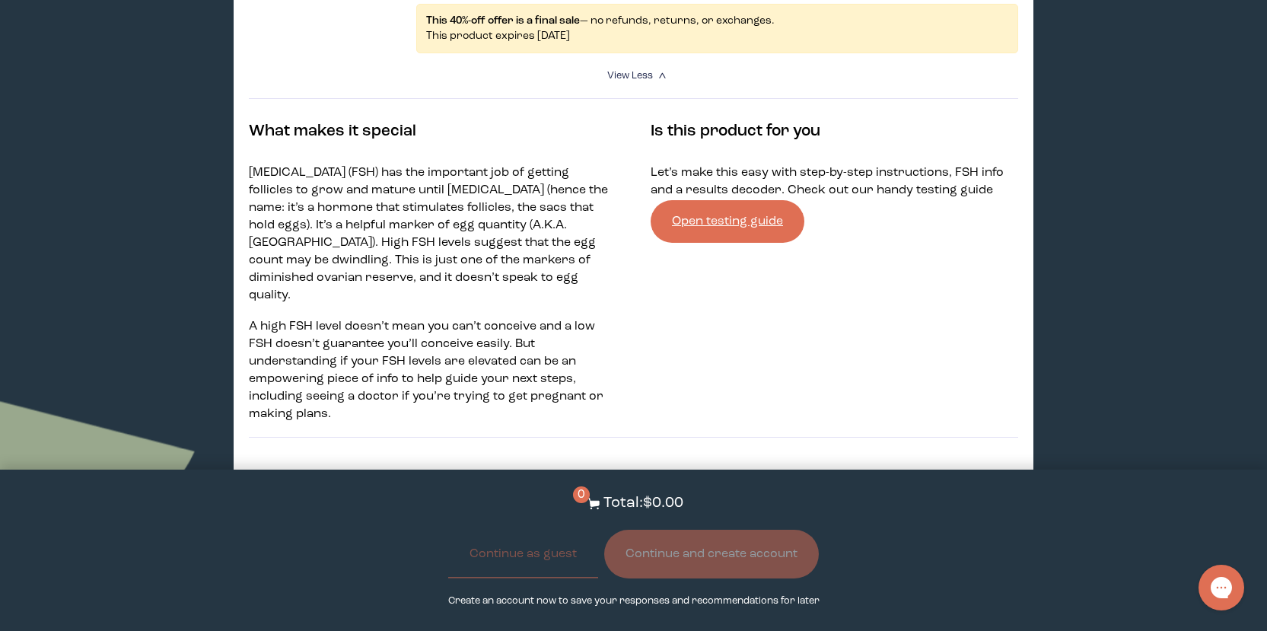
scroll to position [2512, 0]
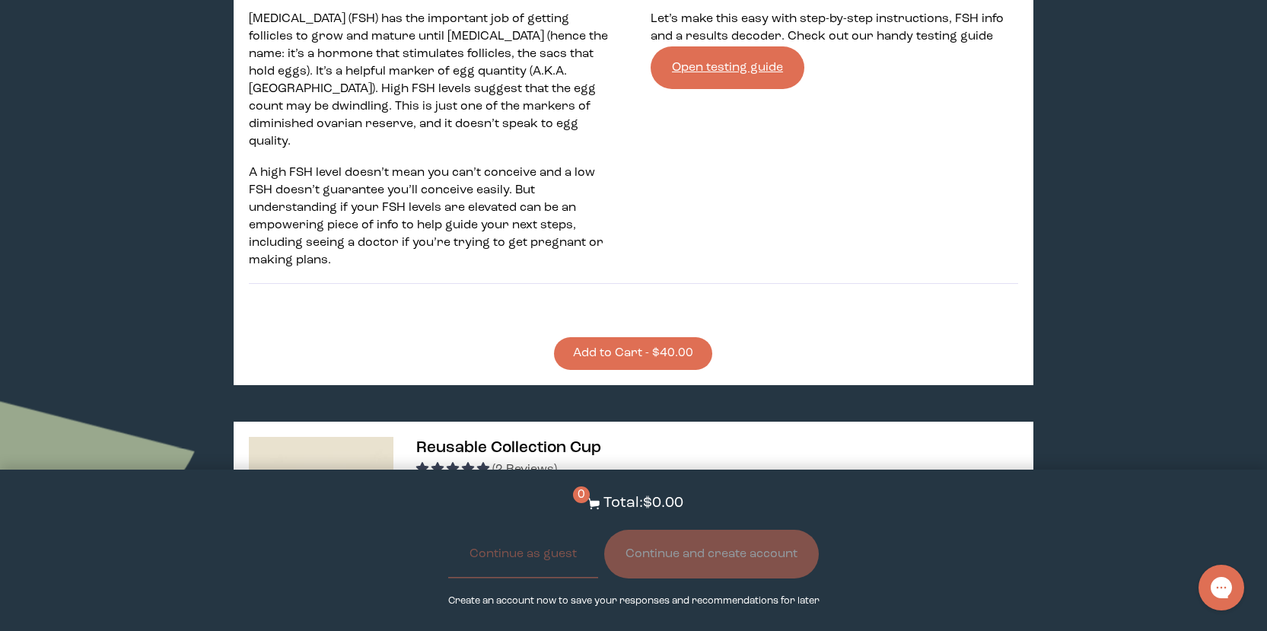
click at [652, 337] on button "Add to Cart - $40.00" at bounding box center [633, 353] width 158 height 33
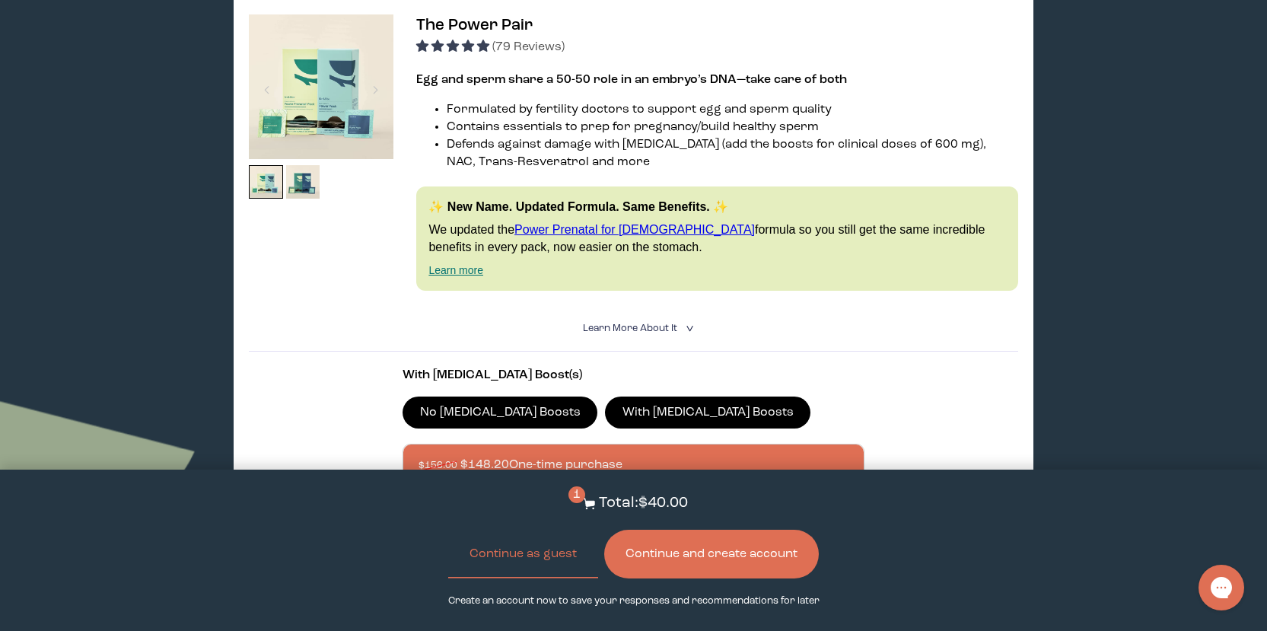
scroll to position [457, 0]
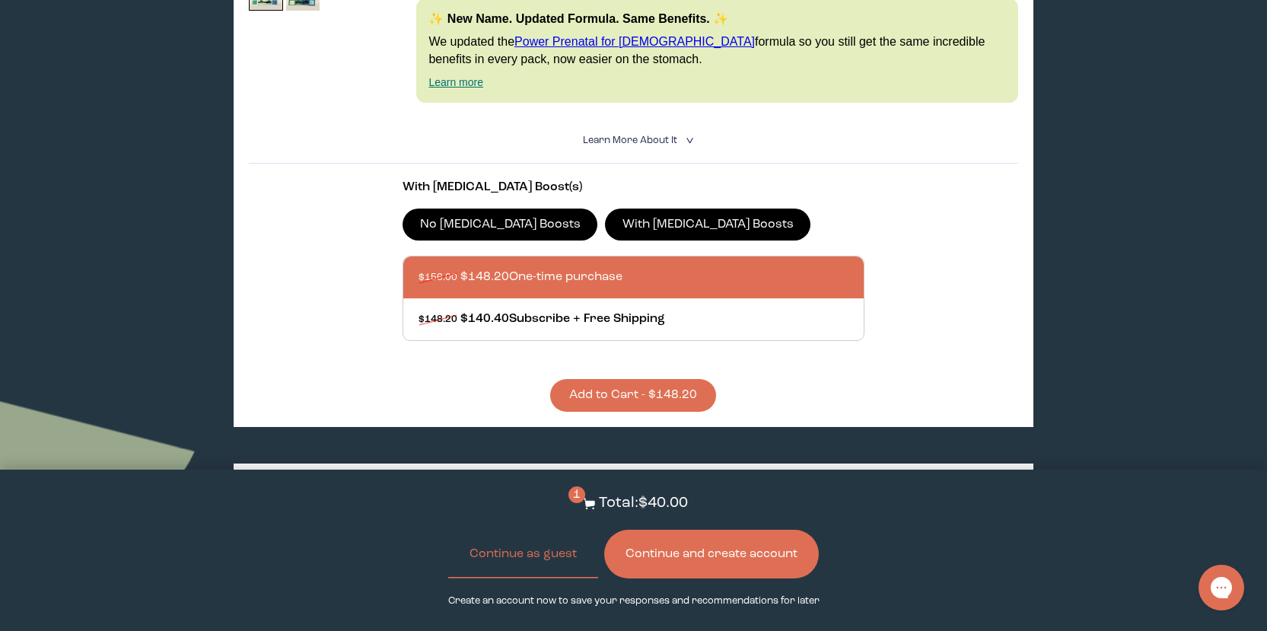
click at [704, 390] on button "Add to Cart - $148.20" at bounding box center [633, 395] width 166 height 33
click at [743, 549] on button "Continue and create account" at bounding box center [711, 554] width 215 height 49
